Goal: Information Seeking & Learning: Learn about a topic

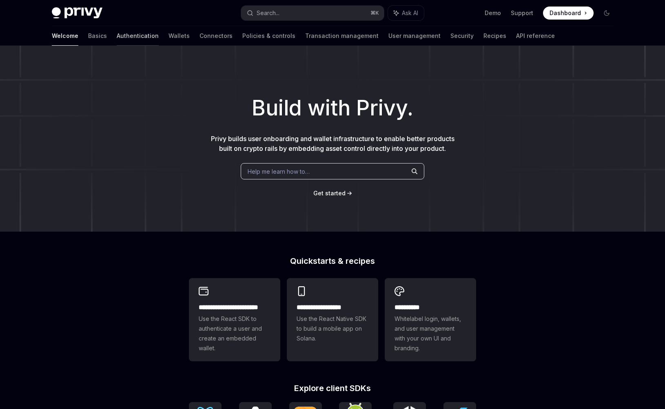
click at [117, 34] on link "Authentication" at bounding box center [138, 36] width 42 height 20
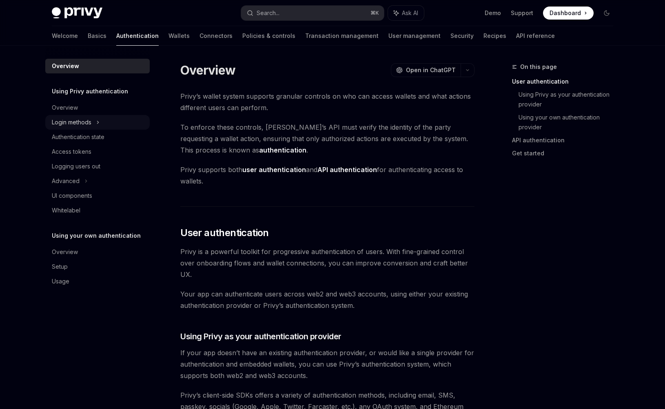
click at [76, 122] on div "Login methods" at bounding box center [72, 122] width 40 height 10
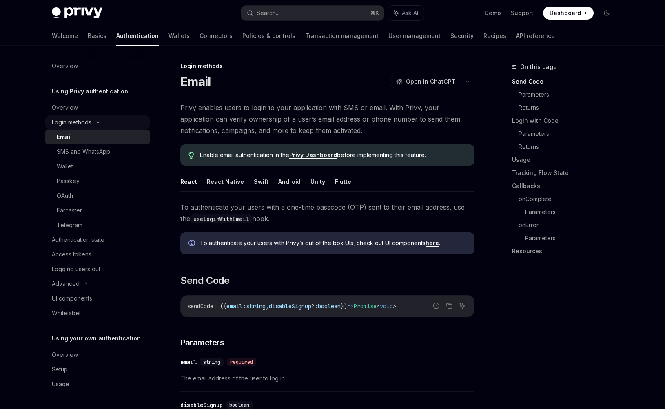
scroll to position [0, 0]
click at [75, 152] on div "SMS and WhatsApp" at bounding box center [83, 152] width 53 height 10
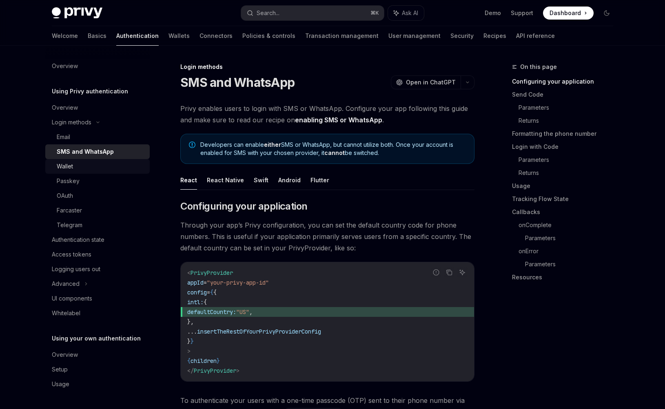
click at [83, 170] on div "Wallet" at bounding box center [101, 167] width 88 height 10
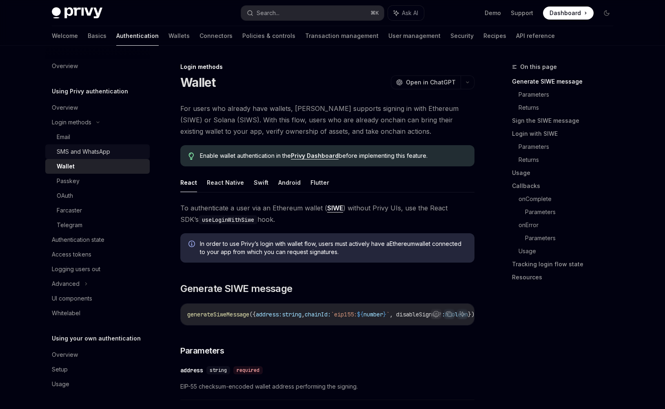
click at [94, 153] on div "SMS and WhatsApp" at bounding box center [83, 152] width 53 height 10
type textarea "*"
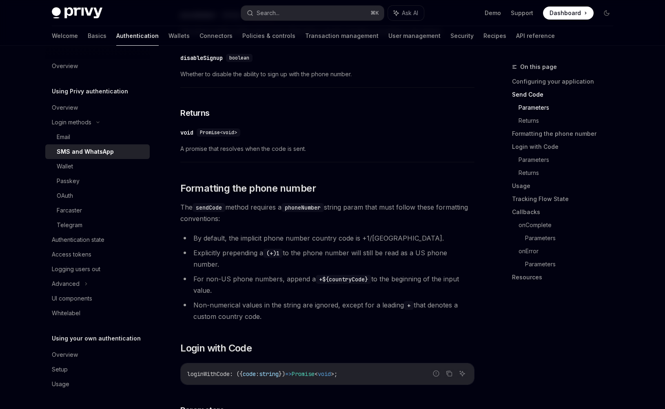
scroll to position [542, 0]
